Goal: Navigation & Orientation: Go to known website

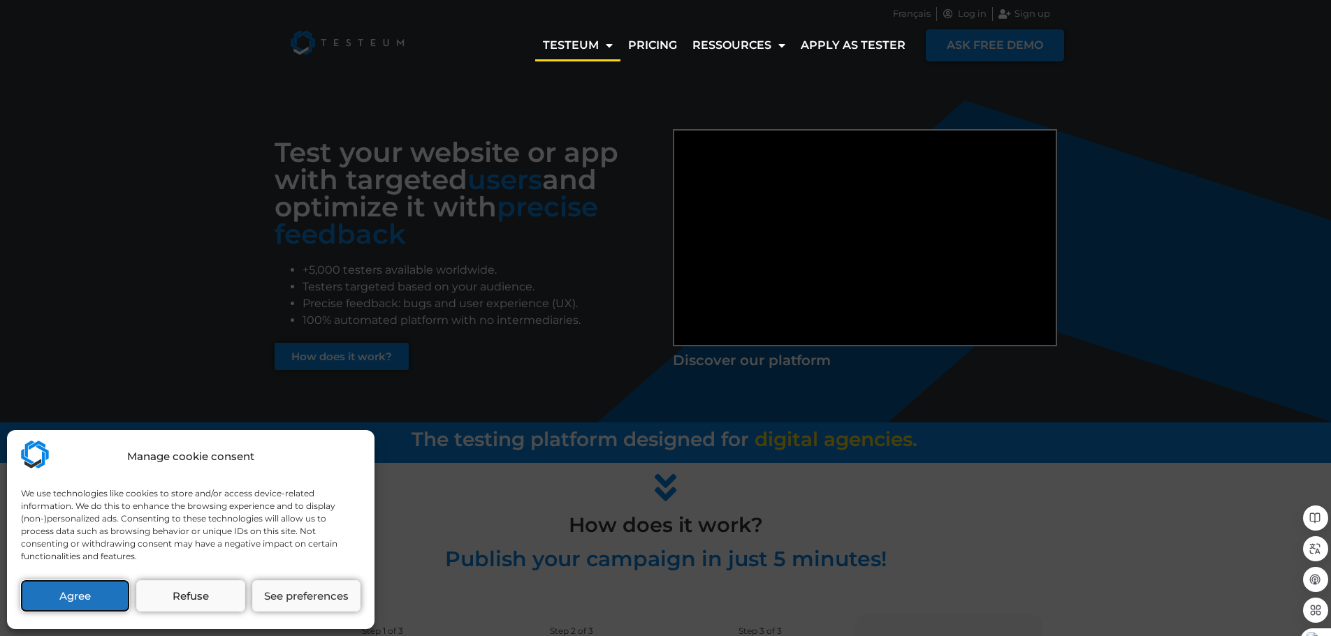
drag, startPoint x: 97, startPoint y: 589, endPoint x: 140, endPoint y: 545, distance: 61.3
click at [97, 589] on button "Agree" at bounding box center [75, 595] width 108 height 31
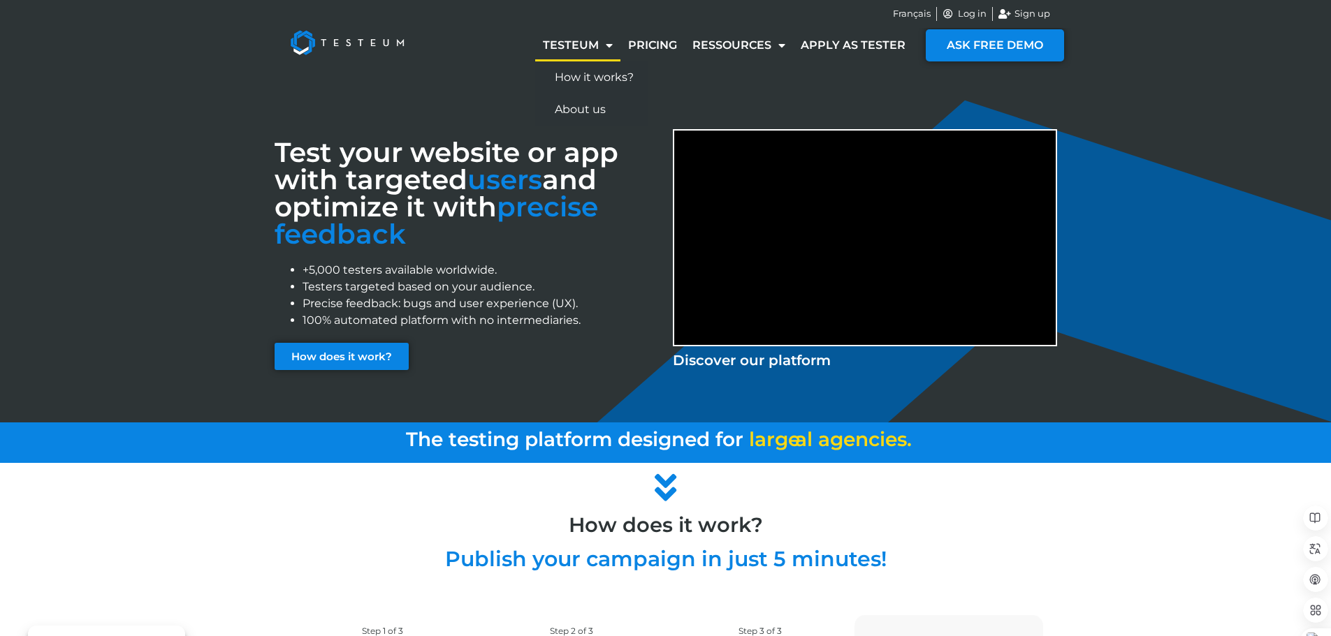
click at [596, 49] on link "Testeum" at bounding box center [577, 45] width 85 height 32
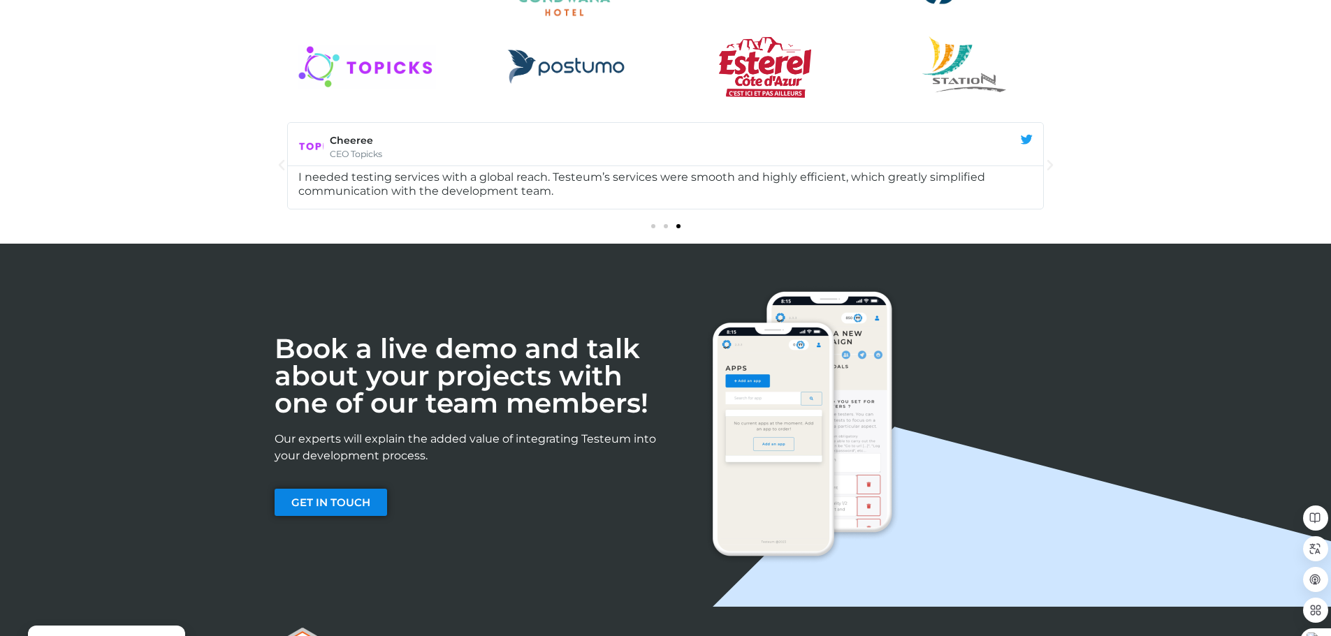
scroll to position [1948, 0]
